Goal: Transaction & Acquisition: Purchase product/service

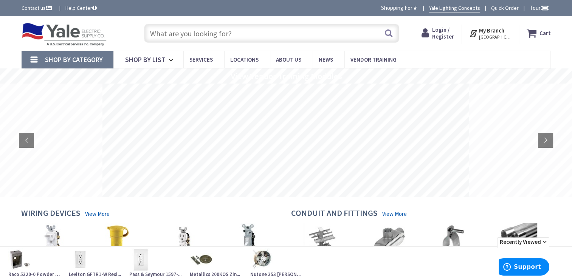
click at [152, 32] on input "text" at bounding box center [271, 33] width 255 height 19
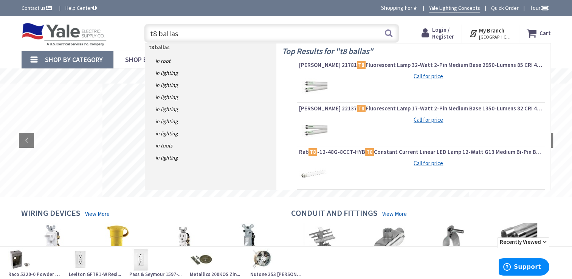
type input "t8 ballast"
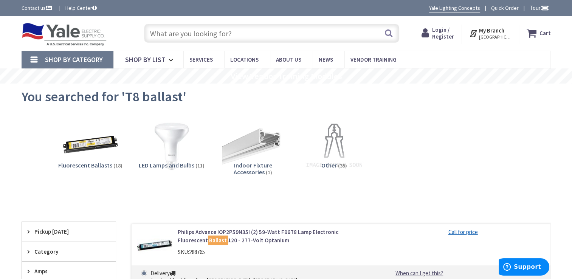
click at [208, 235] on mark "Ballast" at bounding box center [218, 239] width 20 height 9
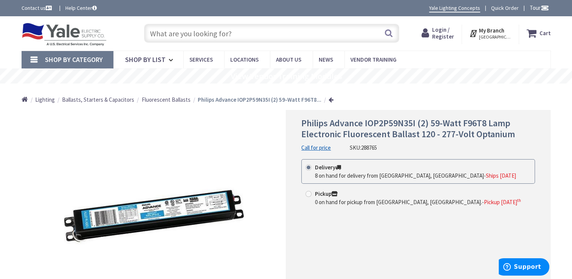
click at [307, 191] on span at bounding box center [308, 194] width 6 height 6
click at [307, 191] on input "Pickup 0 on hand for pickup from Harrisburg, PA. - Pickup Thursday, October 9 th" at bounding box center [309, 193] width 5 height 5
radio input "true"
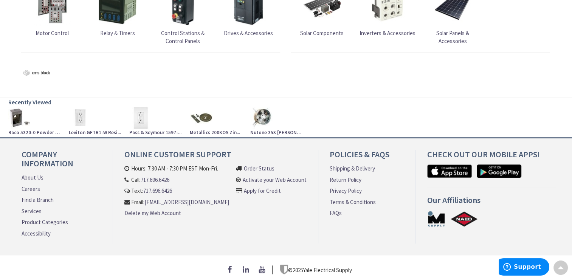
click at [199, 4] on img at bounding box center [183, 7] width 38 height 38
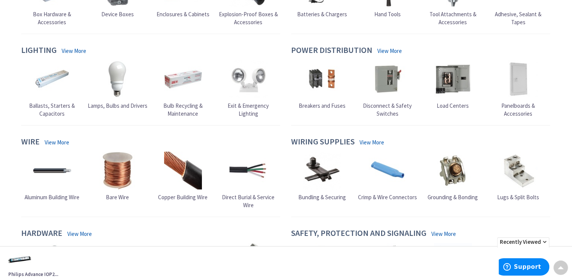
scroll to position [343, 0]
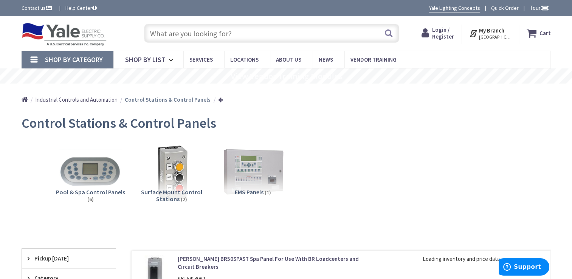
click at [233, 39] on input "text" at bounding box center [271, 33] width 255 height 19
click at [233, 28] on input "text" at bounding box center [271, 33] width 255 height 19
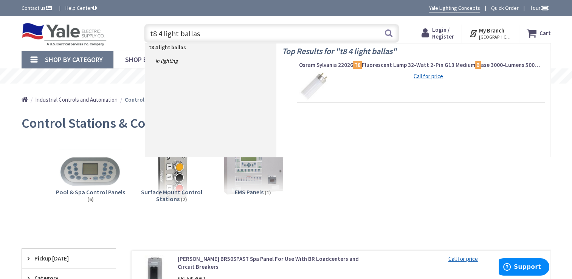
type input "t8 4 light ballast"
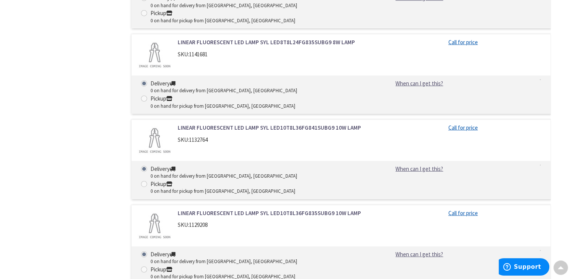
scroll to position [1819, 0]
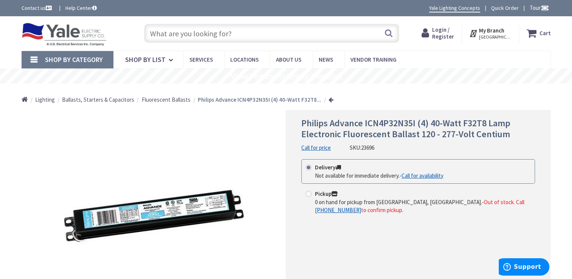
click at [361, 206] on link "[PHONE_NUMBER]" at bounding box center [338, 210] width 46 height 8
click at [249, 100] on strong "Philips Advance ICN4P32N35I (4) 40-Watt F32T8..." at bounding box center [260, 99] width 124 height 7
